Goal: Check status: Check status

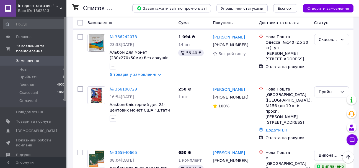
scroll to position [138, 0]
click at [333, 89] on div "Прийнято" at bounding box center [328, 92] width 19 height 6
click at [325, 95] on li "Виконано" at bounding box center [332, 93] width 34 height 10
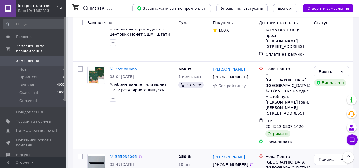
scroll to position [231, 0]
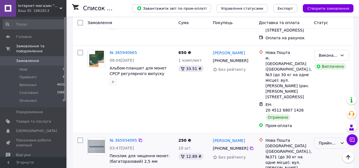
click at [327, 140] on div "Прийнято" at bounding box center [328, 143] width 19 height 6
click at [326, 118] on li "Виконано" at bounding box center [332, 117] width 34 height 10
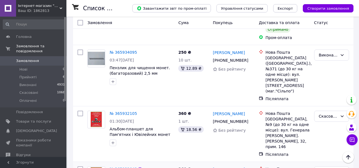
scroll to position [323, 0]
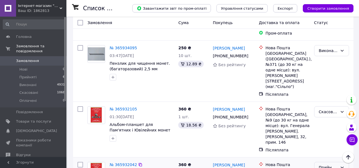
click at [325, 162] on div "Прийнято" at bounding box center [331, 167] width 35 height 11
click at [328, 126] on li "Виконано" at bounding box center [332, 124] width 34 height 10
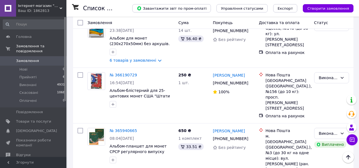
scroll to position [138, 0]
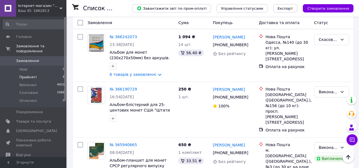
click at [25, 75] on span "Прийняті" at bounding box center [27, 77] width 17 height 5
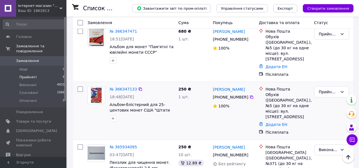
scroll to position [92, 0]
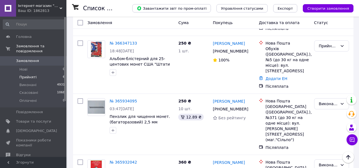
click at [28, 75] on span "Прийняті" at bounding box center [27, 77] width 17 height 5
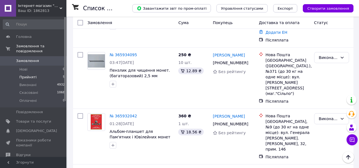
scroll to position [160, 0]
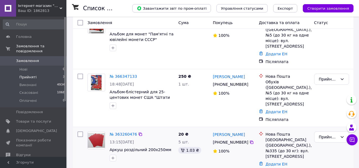
scroll to position [59, 0]
